Goal: Information Seeking & Learning: Learn about a topic

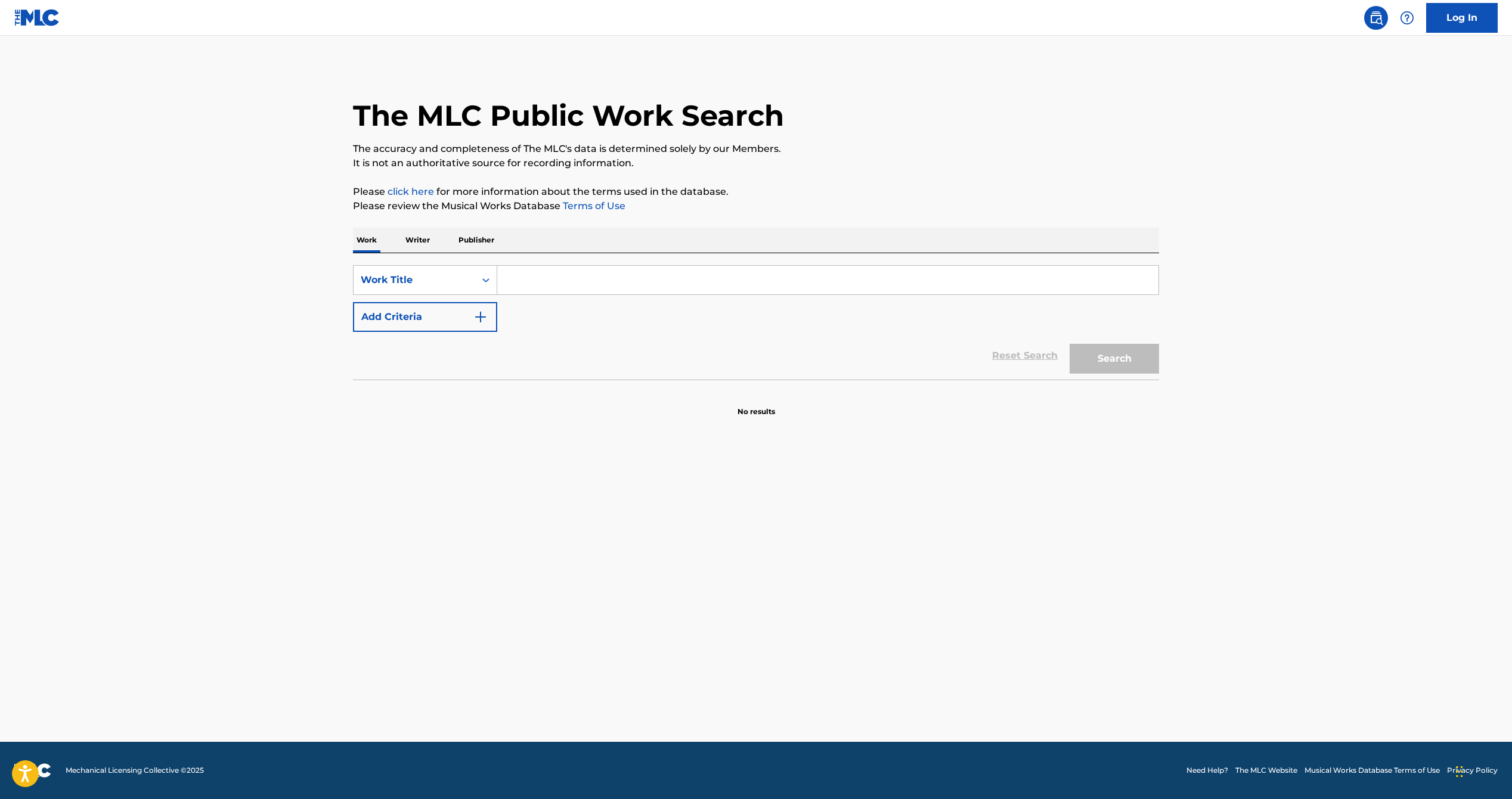
click at [553, 277] on input "Search Form" at bounding box center [827, 280] width 662 height 29
type input "welcome to [PERSON_NAME]"
click at [1070, 344] on button "Search" at bounding box center [1114, 359] width 90 height 30
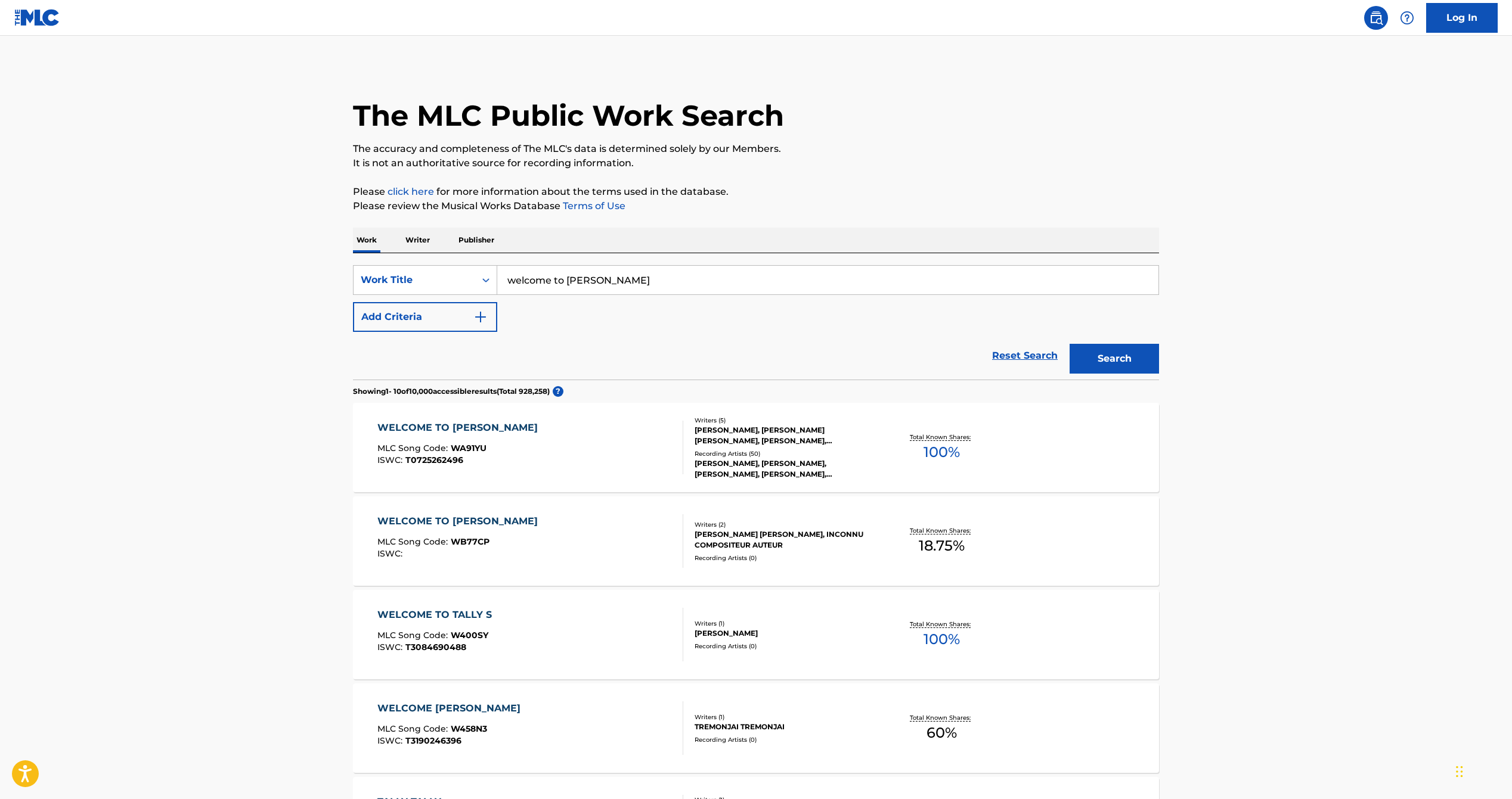
click at [929, 444] on span "100 %" at bounding box center [942, 452] width 37 height 22
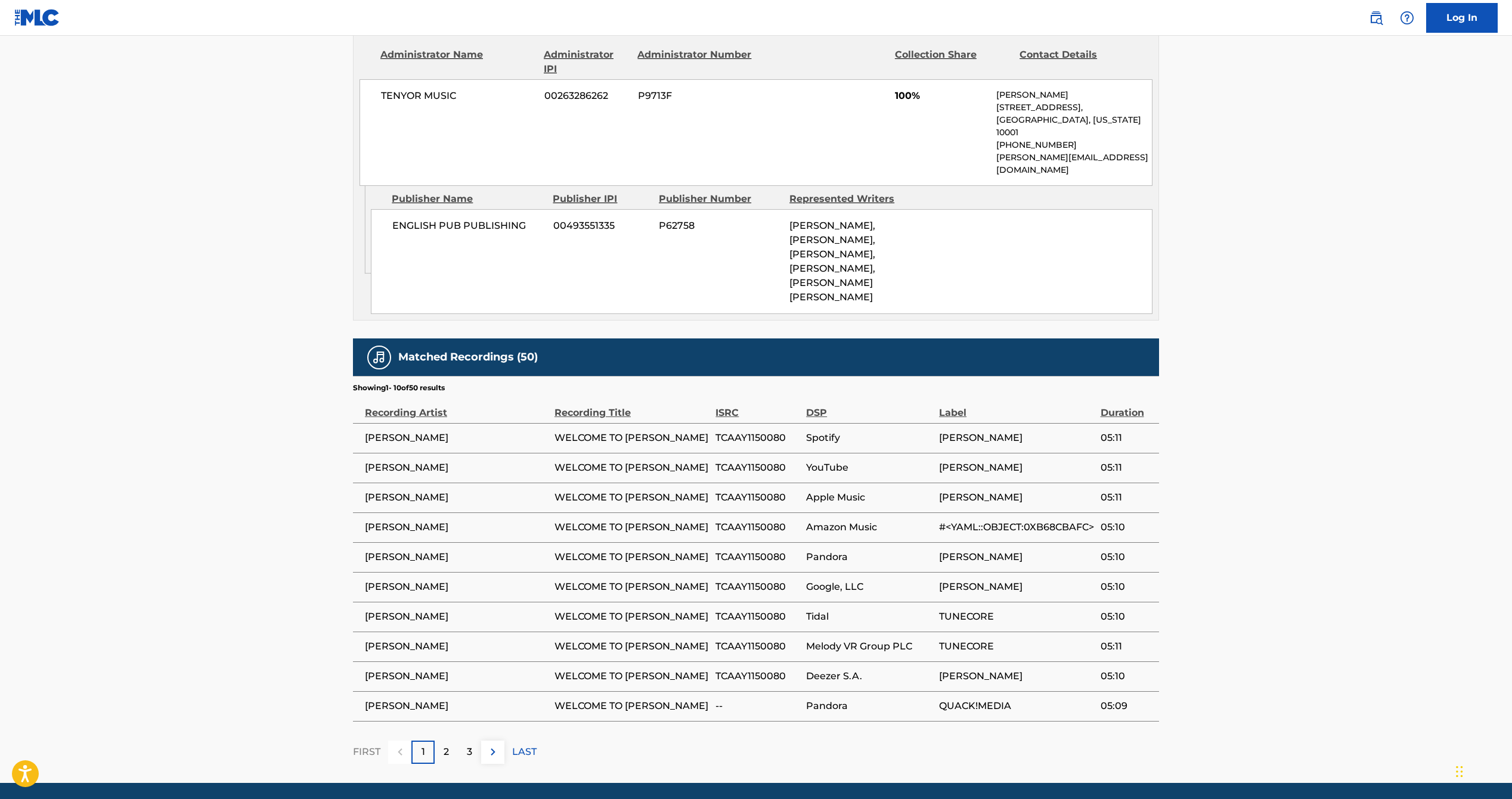
scroll to position [655, 0]
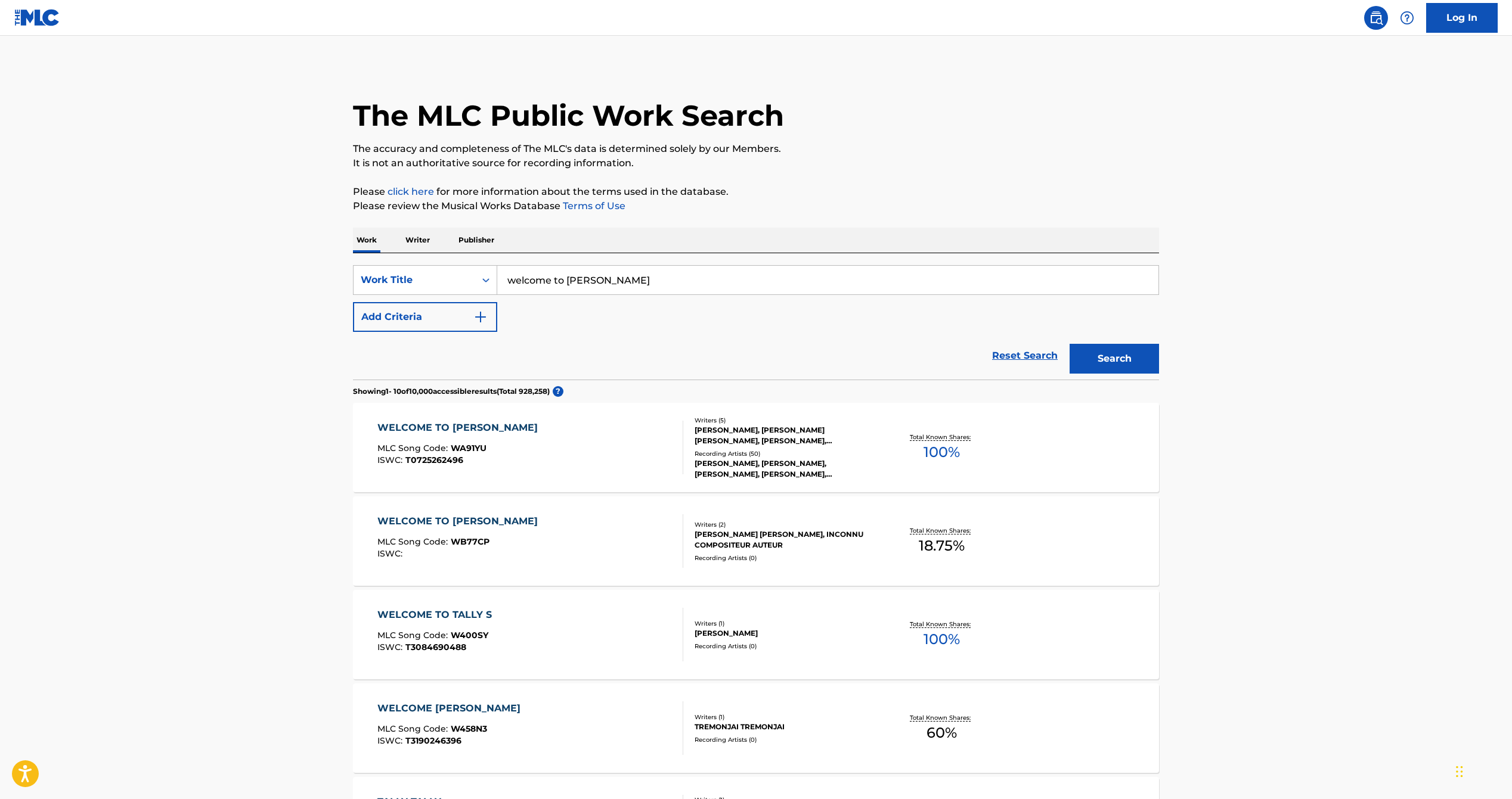
click at [934, 540] on span "18.75 %" at bounding box center [942, 546] width 46 height 22
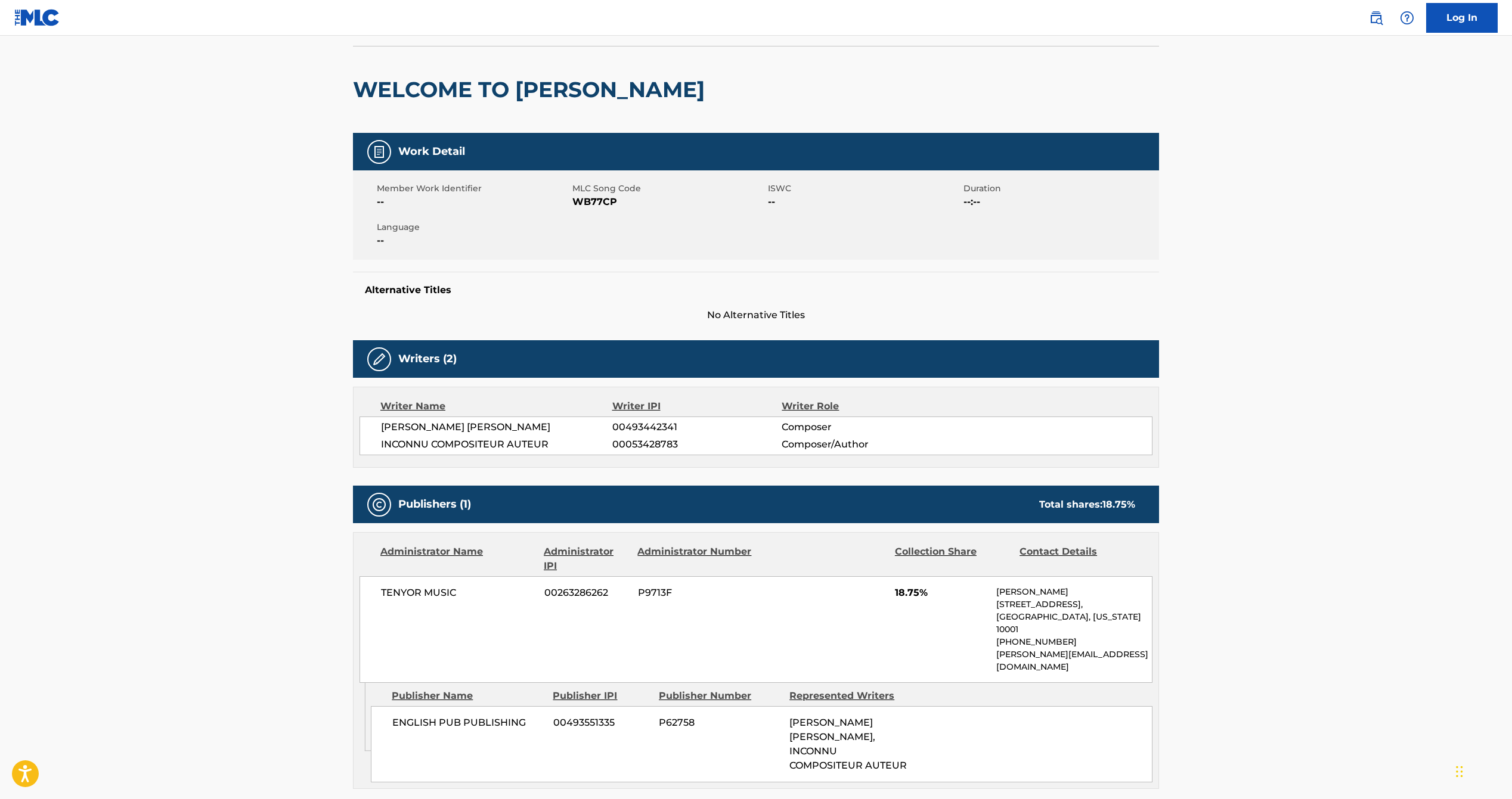
scroll to position [195, 0]
